Goal: Contribute content: Contribute content

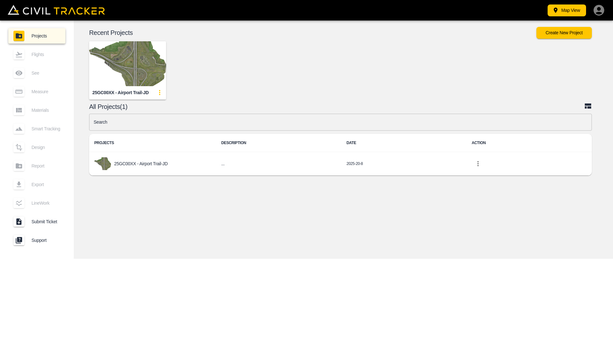
click at [120, 59] on img "button" at bounding box center [127, 63] width 77 height 45
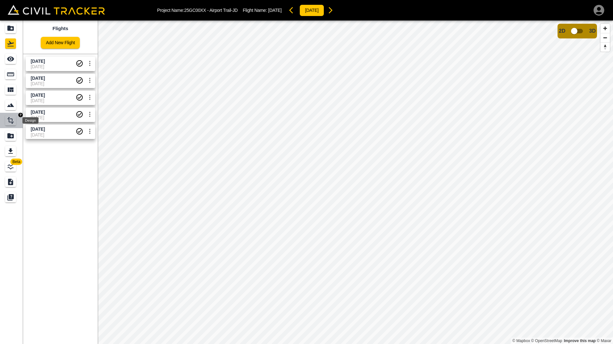
click at [8, 124] on icon "Design" at bounding box center [11, 121] width 8 height 8
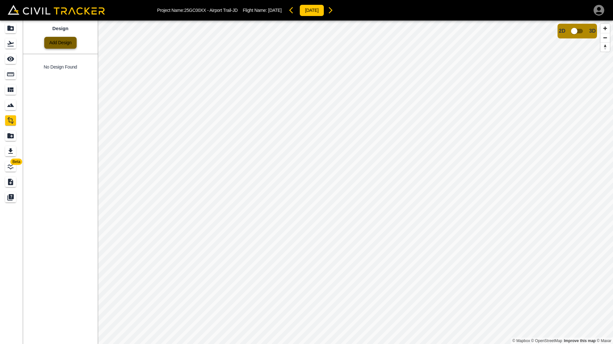
click at [59, 46] on link "Add Design" at bounding box center [60, 43] width 32 height 12
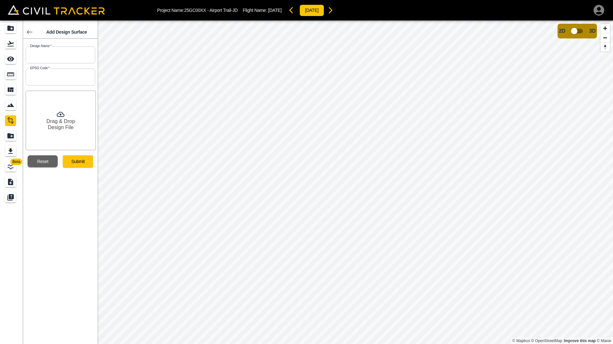
click at [27, 33] on icon at bounding box center [30, 32] width 8 height 8
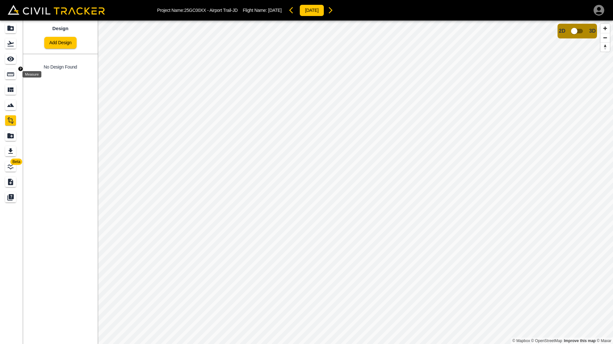
click at [8, 71] on icon "Measure" at bounding box center [11, 74] width 8 height 8
click at [32, 43] on icon "button" at bounding box center [32, 40] width 4 height 4
click at [32, 62] on p "Polyline" at bounding box center [30, 61] width 15 height 5
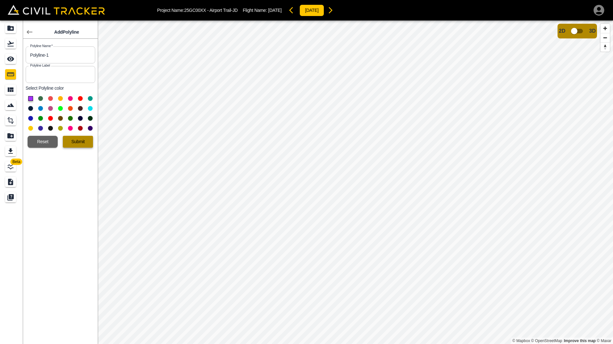
click at [72, 141] on button "Submit" at bounding box center [78, 142] width 30 height 12
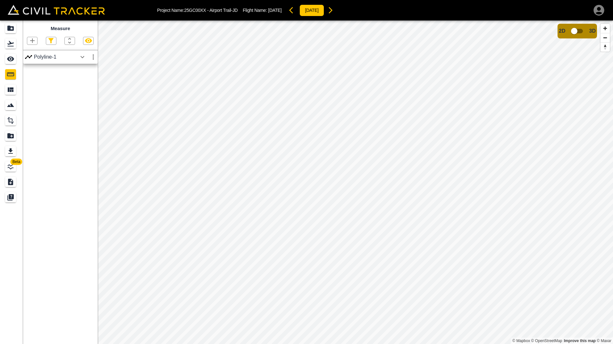
click at [71, 57] on div "Polyline-1" at bounding box center [55, 57] width 43 height 6
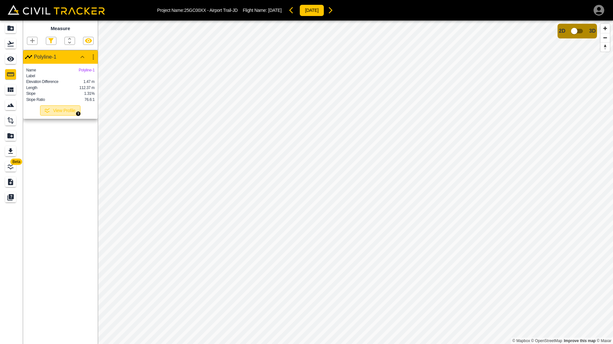
click at [61, 114] on button "View Profile" at bounding box center [60, 110] width 40 height 10
click at [63, 116] on button "View Profile" at bounding box center [60, 110] width 40 height 10
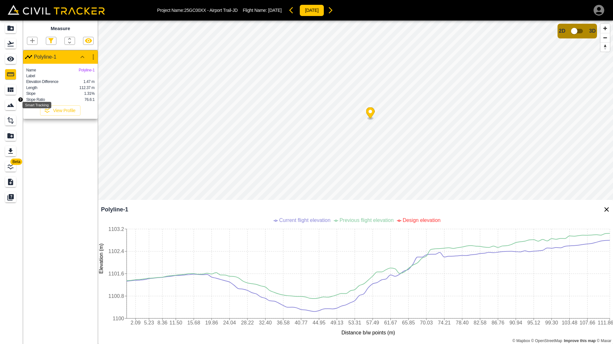
click at [8, 103] on icon "Smart Tracking" at bounding box center [11, 105] width 8 height 8
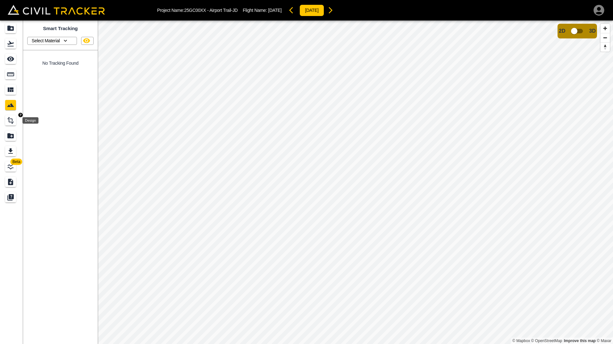
click at [10, 123] on icon "Design" at bounding box center [11, 121] width 8 height 8
click at [50, 43] on link "Add Design" at bounding box center [60, 43] width 32 height 12
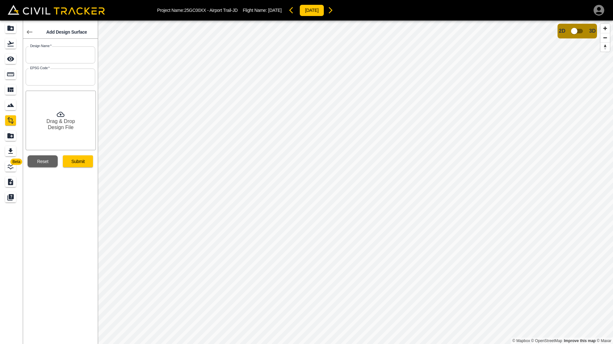
click at [60, 56] on input "text" at bounding box center [61, 54] width 70 height 17
type input "Surface"
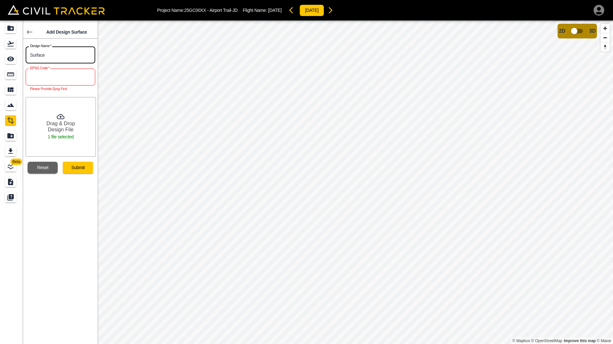
click at [48, 78] on input "text" at bounding box center [61, 77] width 70 height 17
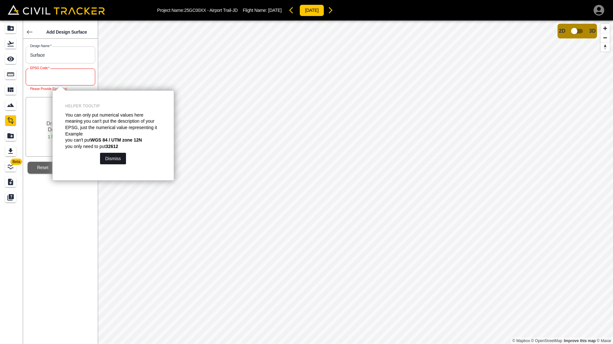
click at [106, 159] on button "Dismiss" at bounding box center [113, 159] width 26 height 12
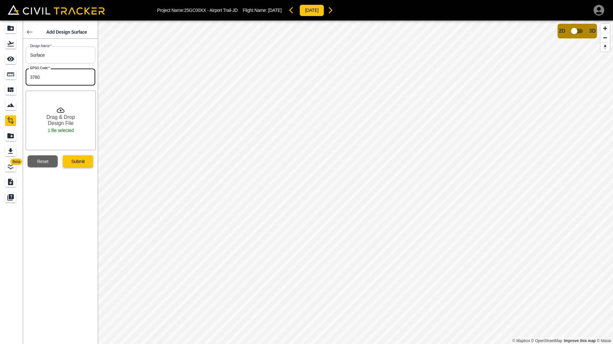
type input "3780"
click at [75, 160] on button "Submit" at bounding box center [78, 161] width 30 height 12
click at [68, 123] on h6 "Design File" at bounding box center [61, 123] width 26 height 6
click at [55, 129] on p "2 files selected" at bounding box center [60, 130] width 31 height 8
click at [69, 163] on button "Submit" at bounding box center [78, 161] width 30 height 12
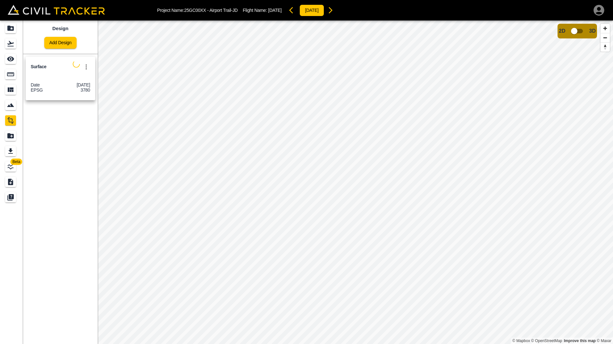
click at [85, 68] on icon "settings" at bounding box center [86, 67] width 8 height 8
click at [62, 124] on div at bounding box center [306, 172] width 613 height 344
